Goal: Task Accomplishment & Management: Complete application form

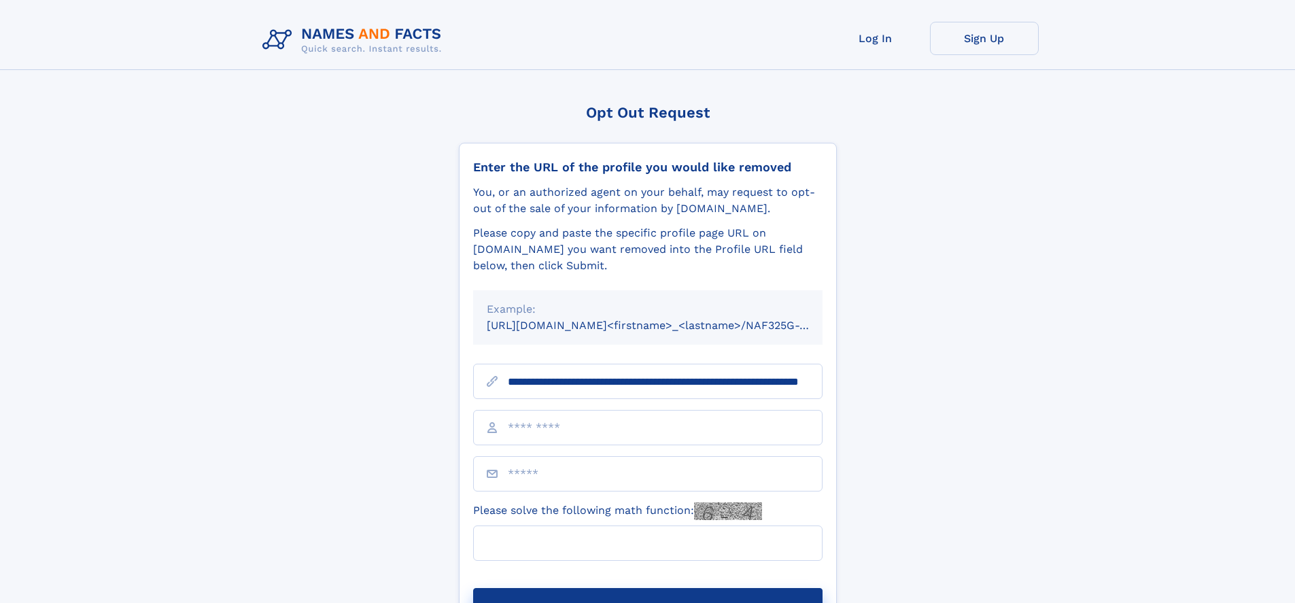
scroll to position [0, 118]
type input "**********"
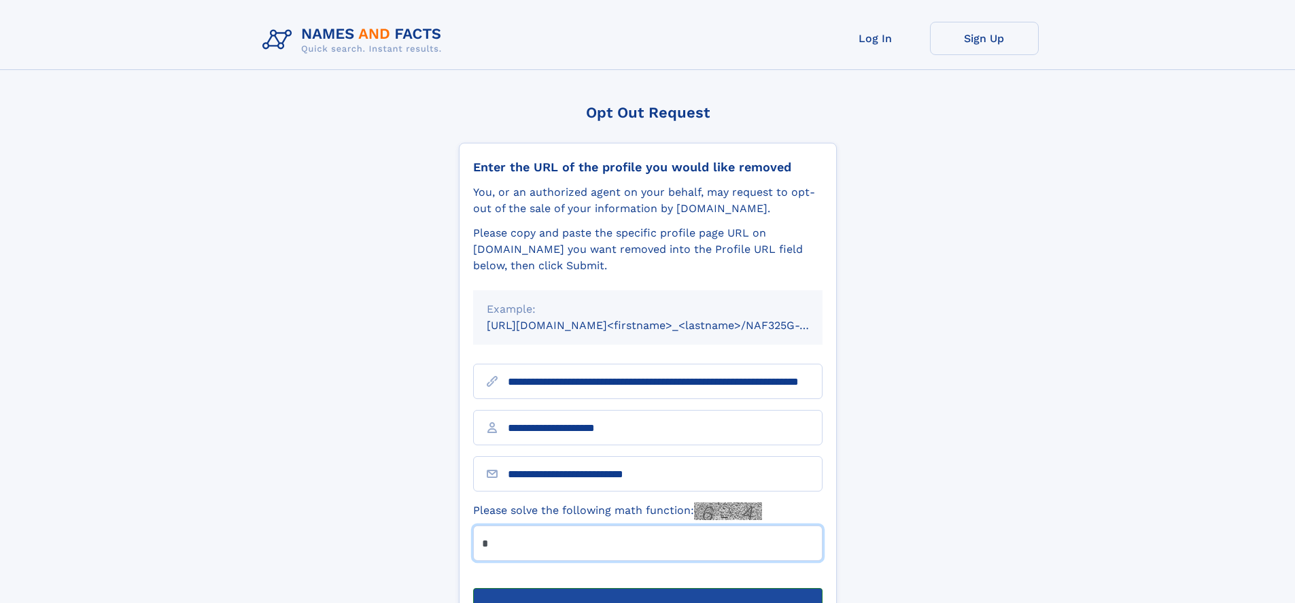
type input "*"
click at [647, 588] on button "Submit Opt Out Request" at bounding box center [647, 610] width 349 height 44
